Goal: Task Accomplishment & Management: Manage account settings

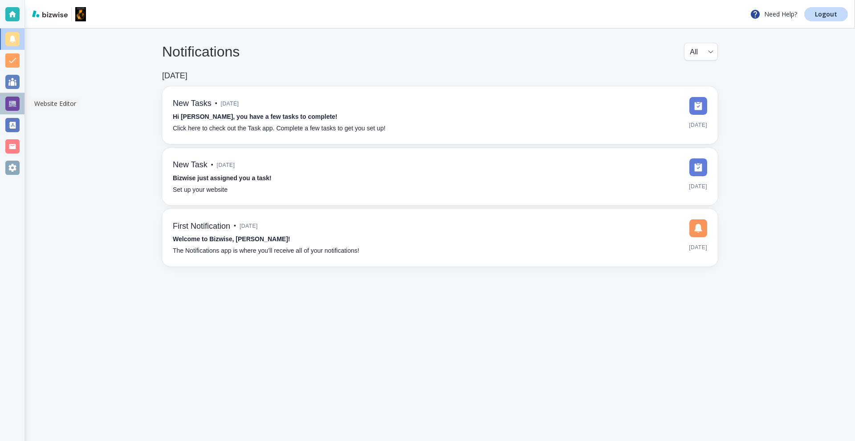
click at [13, 106] on div at bounding box center [12, 104] width 14 height 14
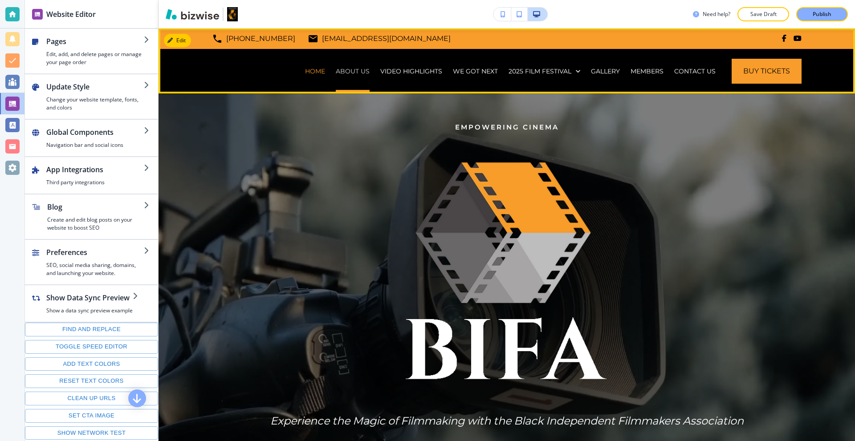
click at [358, 68] on p "ABOUT US" at bounding box center [353, 71] width 34 height 9
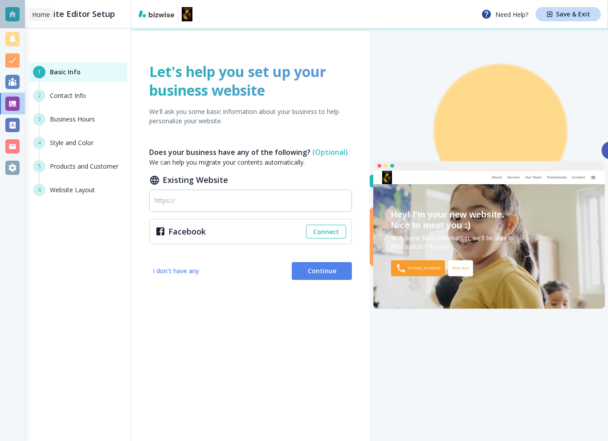
click at [5, 11] on div at bounding box center [12, 14] width 25 height 29
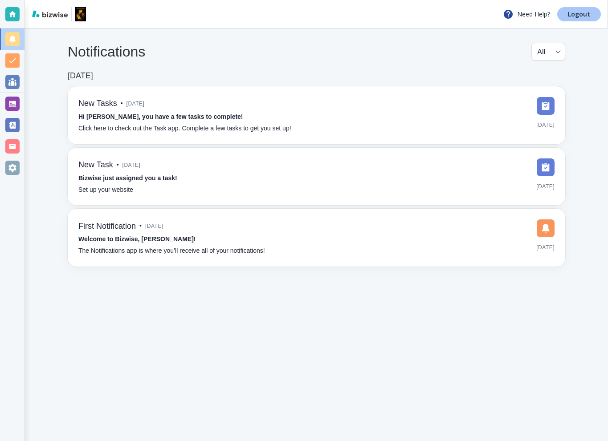
click at [572, 9] on link "Logout" at bounding box center [579, 14] width 44 height 14
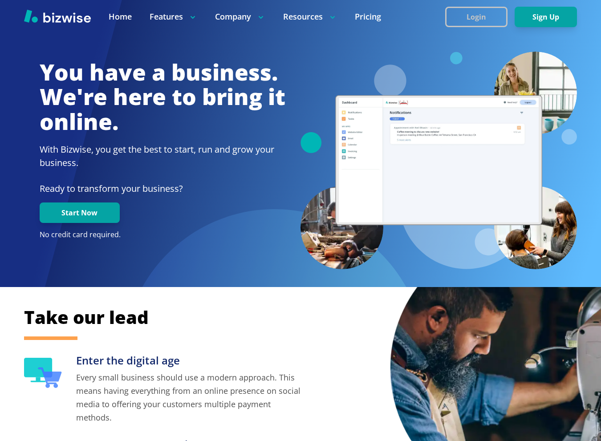
click at [463, 11] on button "Login" at bounding box center [476, 17] width 62 height 20
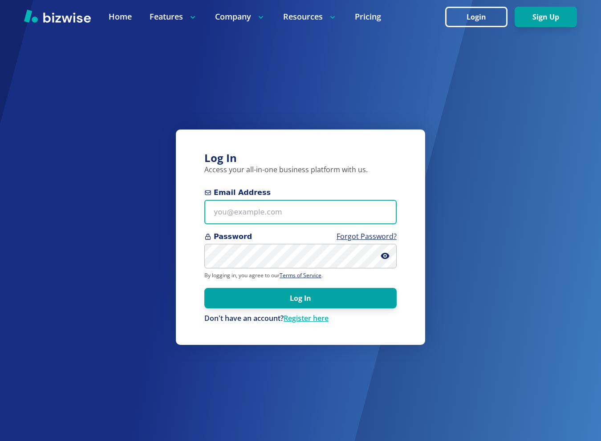
click at [354, 207] on input "Email Address" at bounding box center [300, 212] width 192 height 24
paste input "thomascarterone@gmail.com"
type input "thomascarterone@gmail.com"
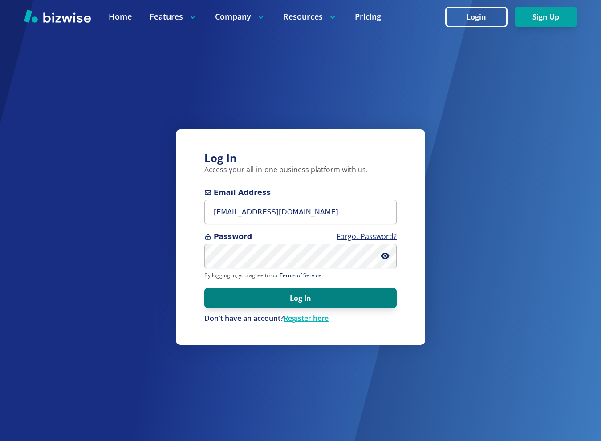
click at [314, 307] on button "Log In" at bounding box center [300, 298] width 192 height 20
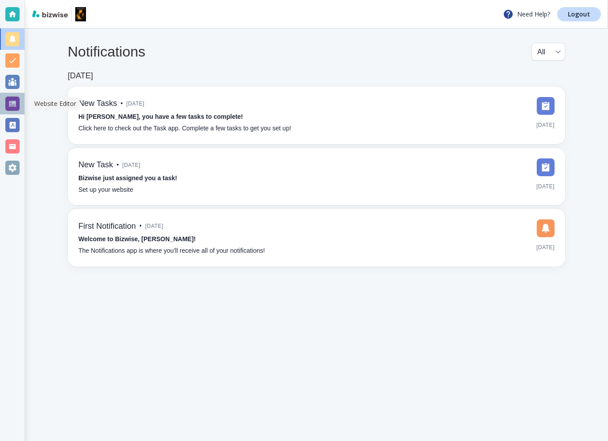
click at [11, 103] on div at bounding box center [12, 104] width 14 height 14
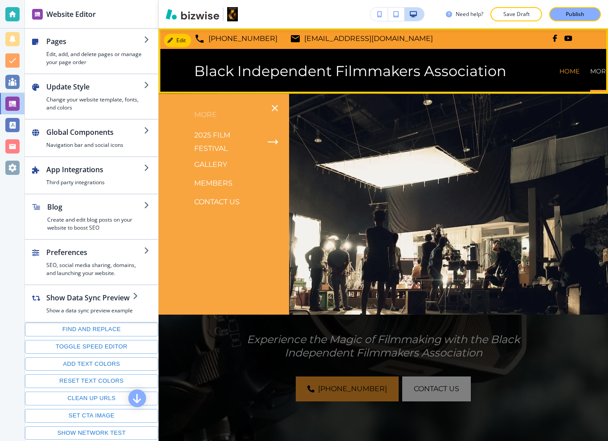
click at [593, 72] on p "More" at bounding box center [600, 71] width 20 height 9
click at [593, 71] on p "More" at bounding box center [600, 71] width 20 height 9
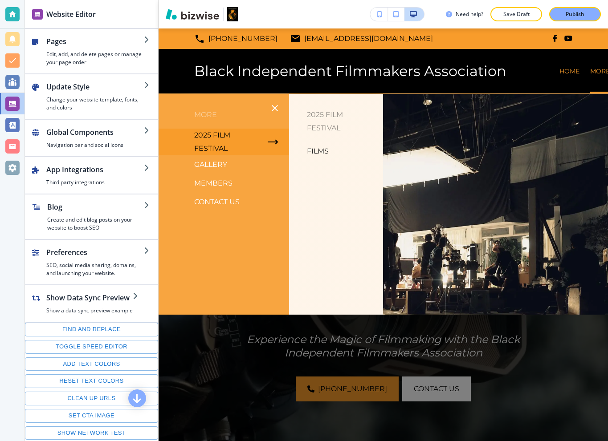
click at [214, 134] on p "2025 Film Festival" at bounding box center [227, 142] width 66 height 27
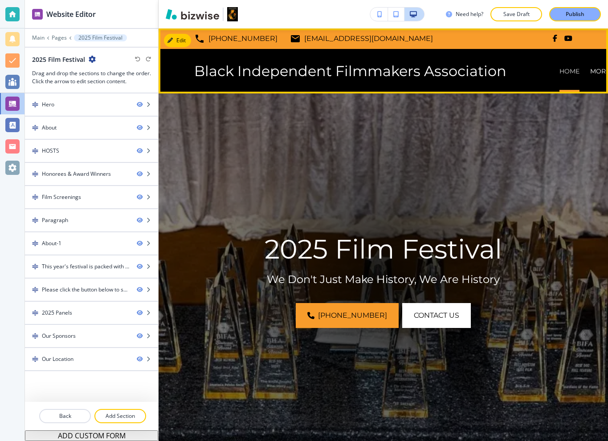
click at [563, 72] on p "HOME" at bounding box center [569, 71] width 20 height 9
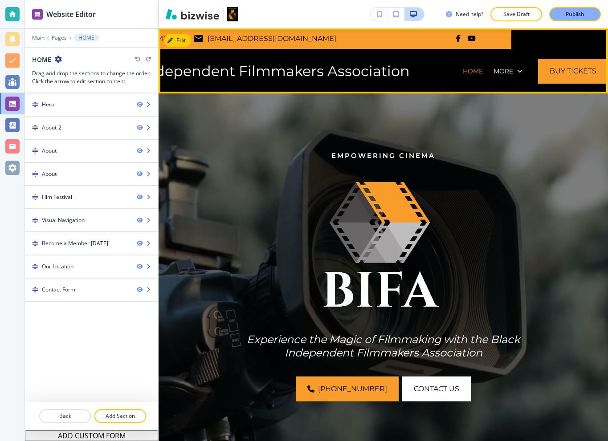
scroll to position [0, 8]
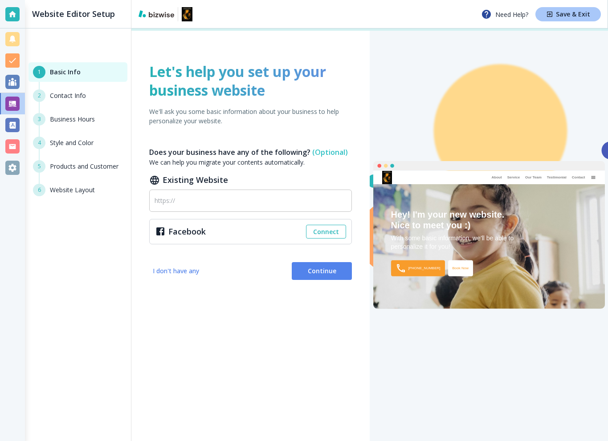
click at [571, 13] on h4 "Save & Exit" at bounding box center [573, 14] width 34 height 6
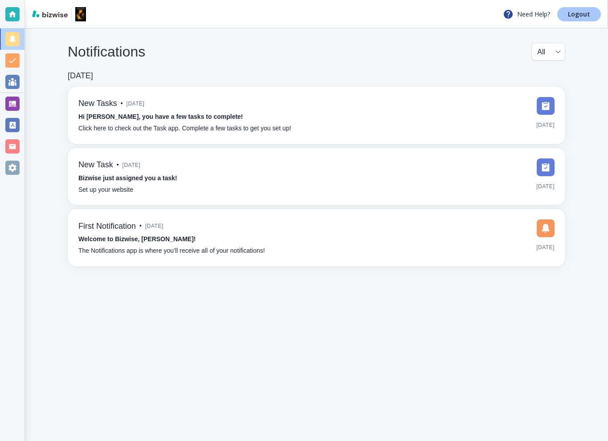
click at [587, 17] on p "Logout" at bounding box center [579, 14] width 22 height 6
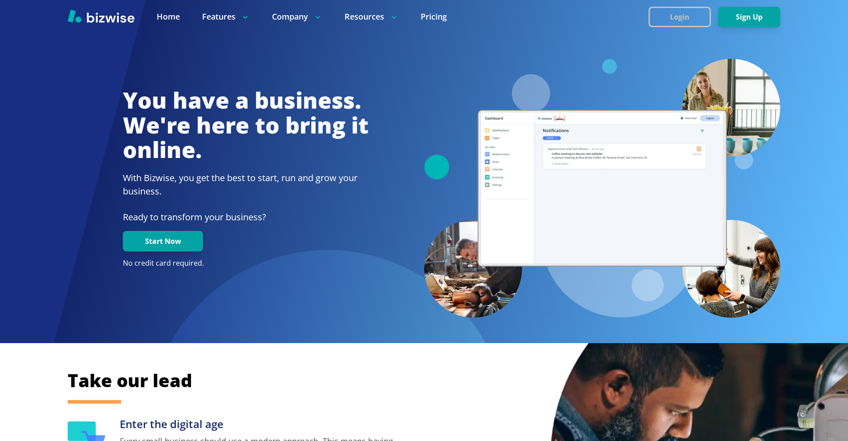
click at [601, 15] on button "Login" at bounding box center [680, 17] width 62 height 20
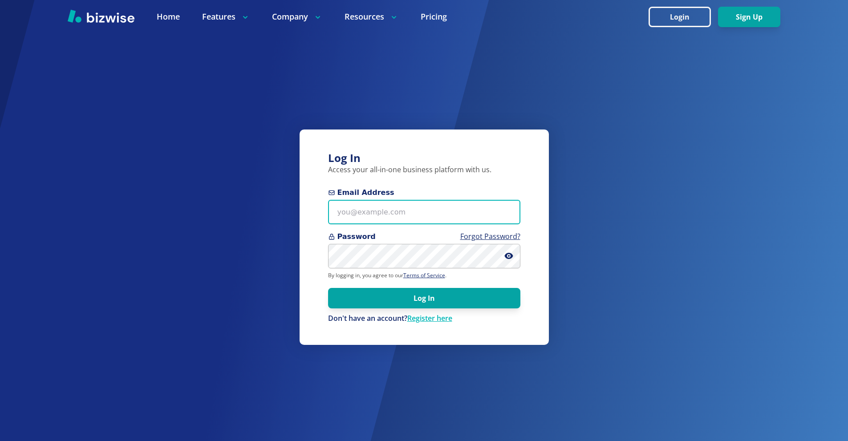
click at [436, 214] on input "Email Address" at bounding box center [424, 212] width 192 height 24
paste input "[EMAIL_ADDRESS][DOMAIN_NAME]"
type input "[EMAIL_ADDRESS][DOMAIN_NAME]"
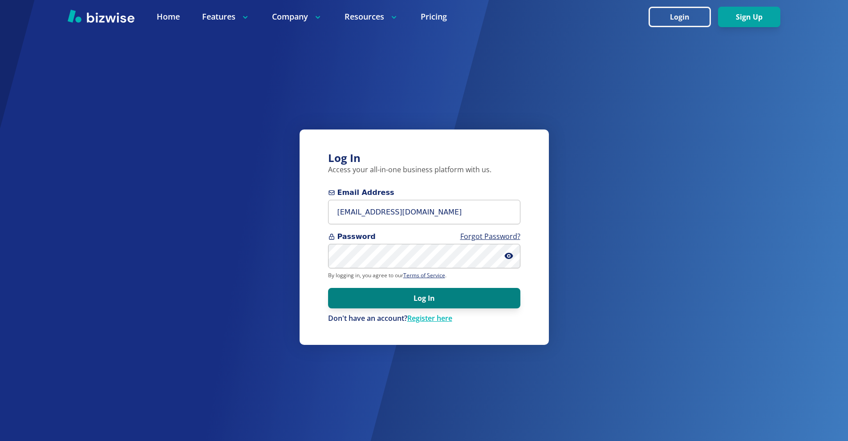
drag, startPoint x: 440, startPoint y: 300, endPoint x: 424, endPoint y: 293, distance: 17.6
click at [440, 300] on button "Log In" at bounding box center [424, 298] width 192 height 20
